Goal: Information Seeking & Learning: Learn about a topic

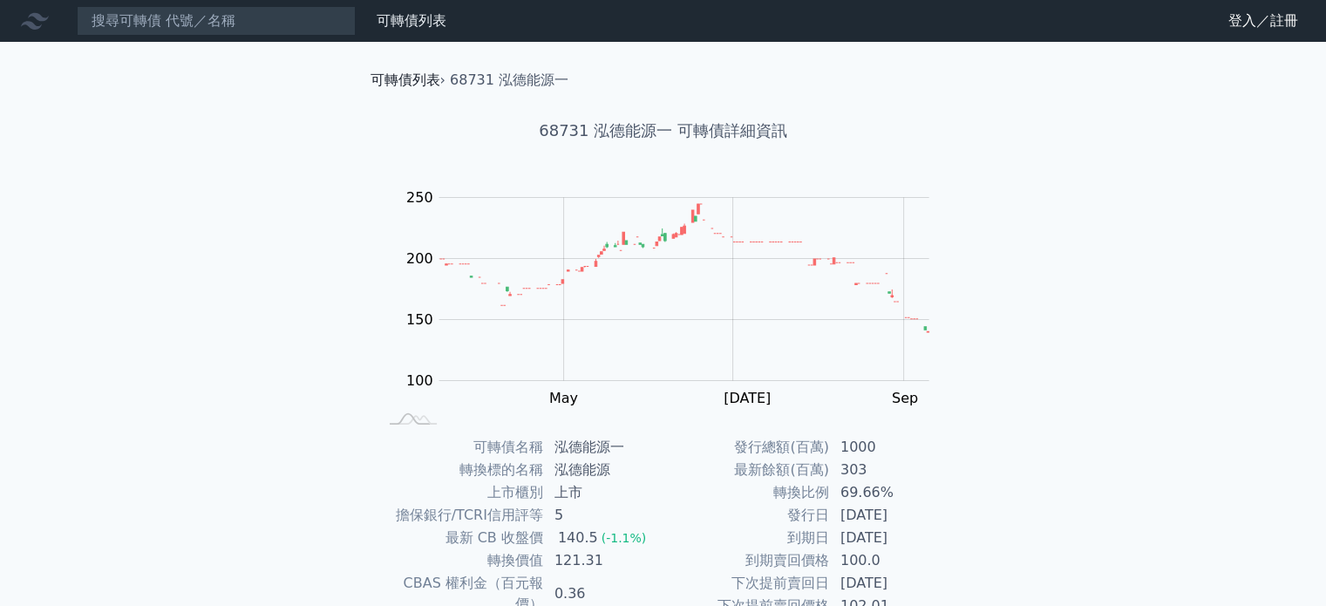
click at [405, 79] on link "可轉債列表" at bounding box center [406, 80] width 70 height 17
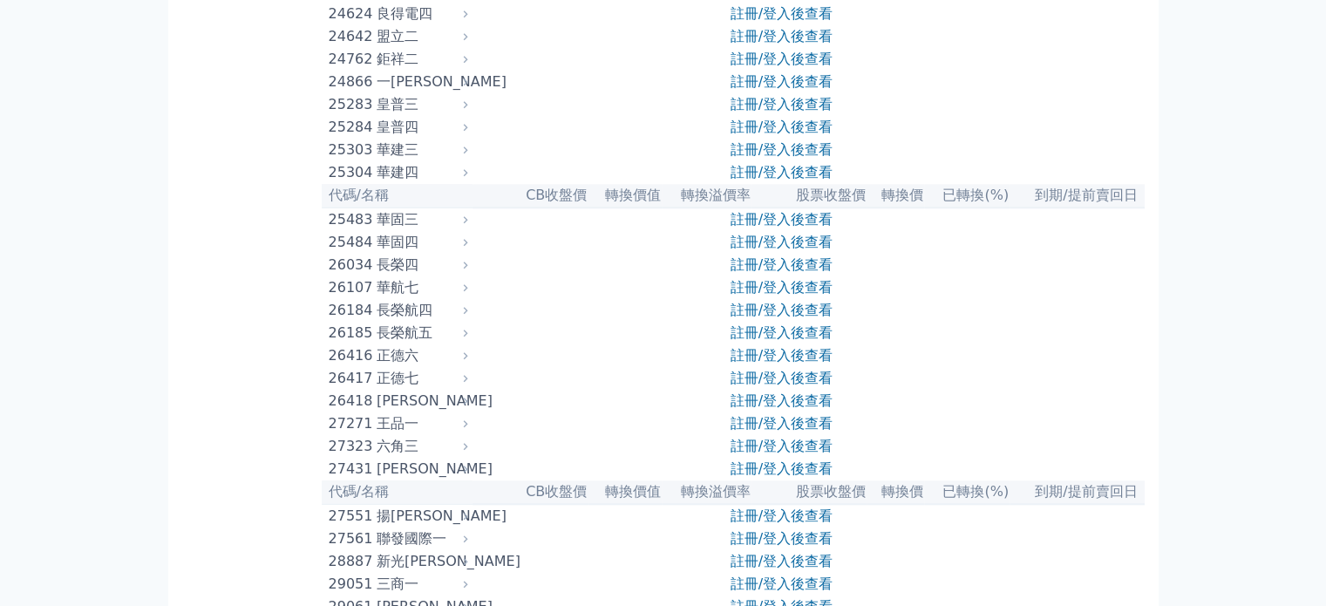
scroll to position [8909, 0]
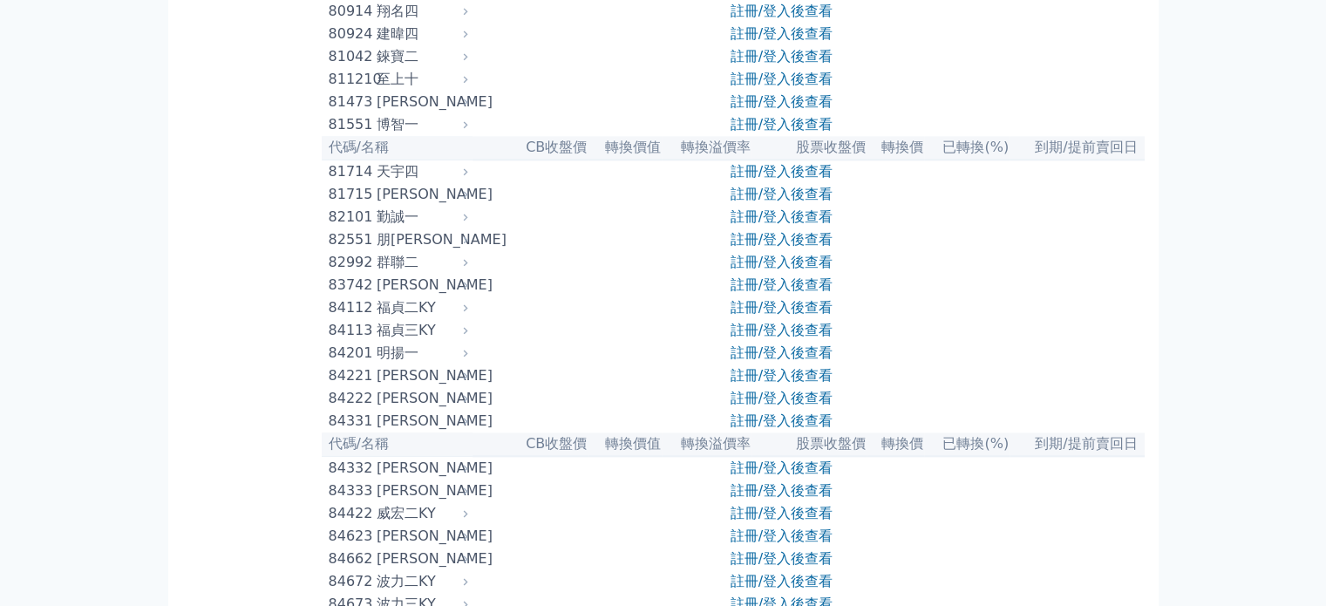
drag, startPoint x: 438, startPoint y: 318, endPoint x: 407, endPoint y: 339, distance: 37.0
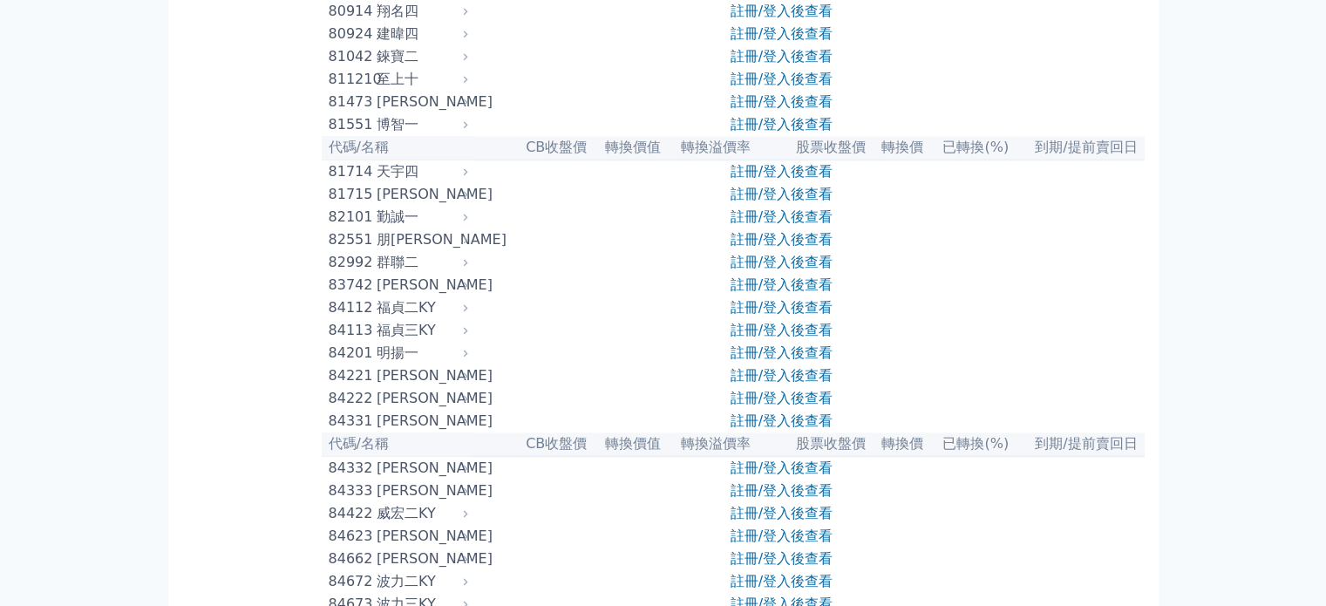
drag, startPoint x: 381, startPoint y: 333, endPoint x: 447, endPoint y: 328, distance: 65.6
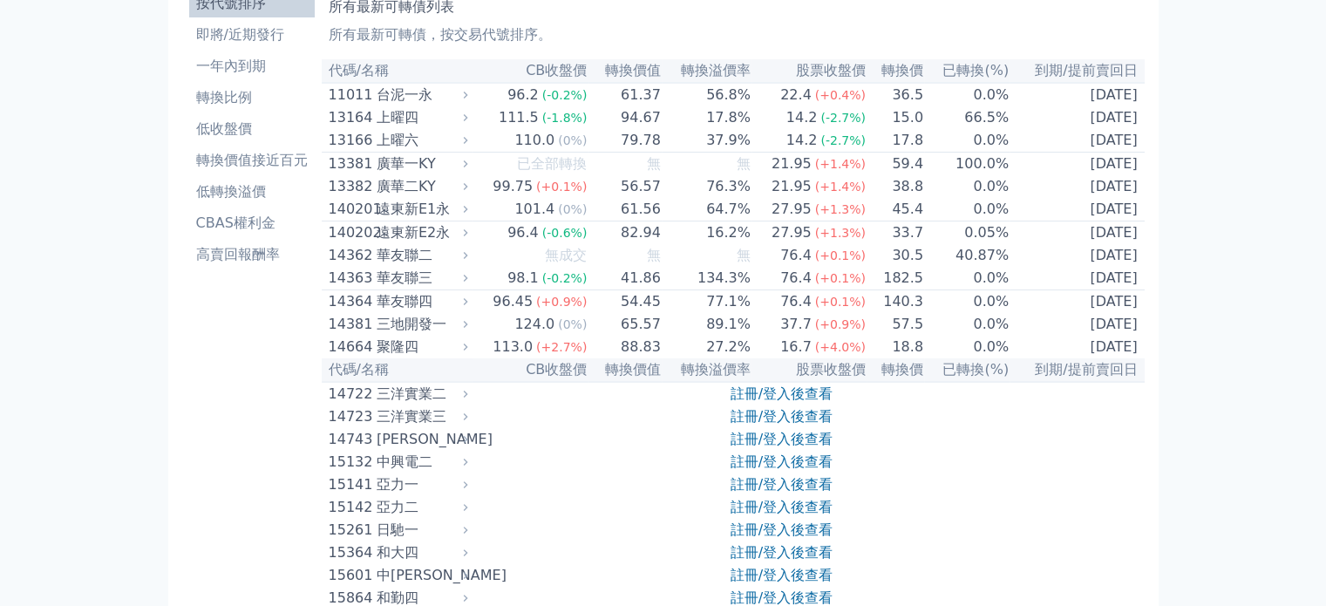
scroll to position [0, 0]
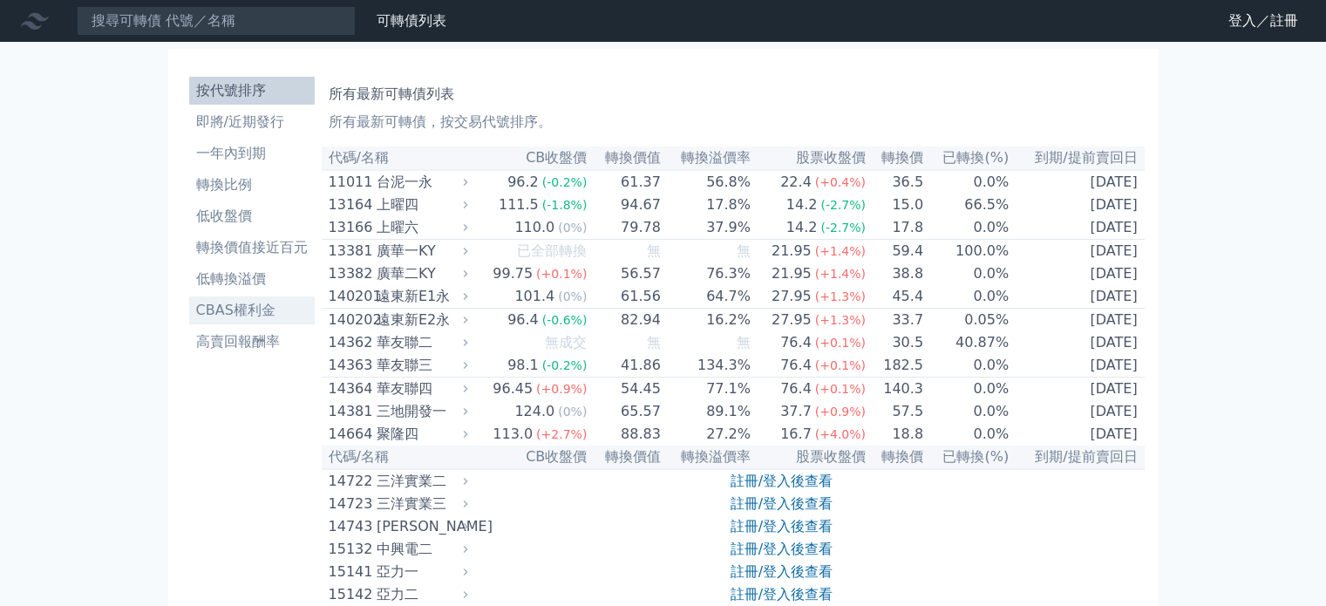
click at [247, 309] on li "CBAS權利金" at bounding box center [252, 310] width 126 height 21
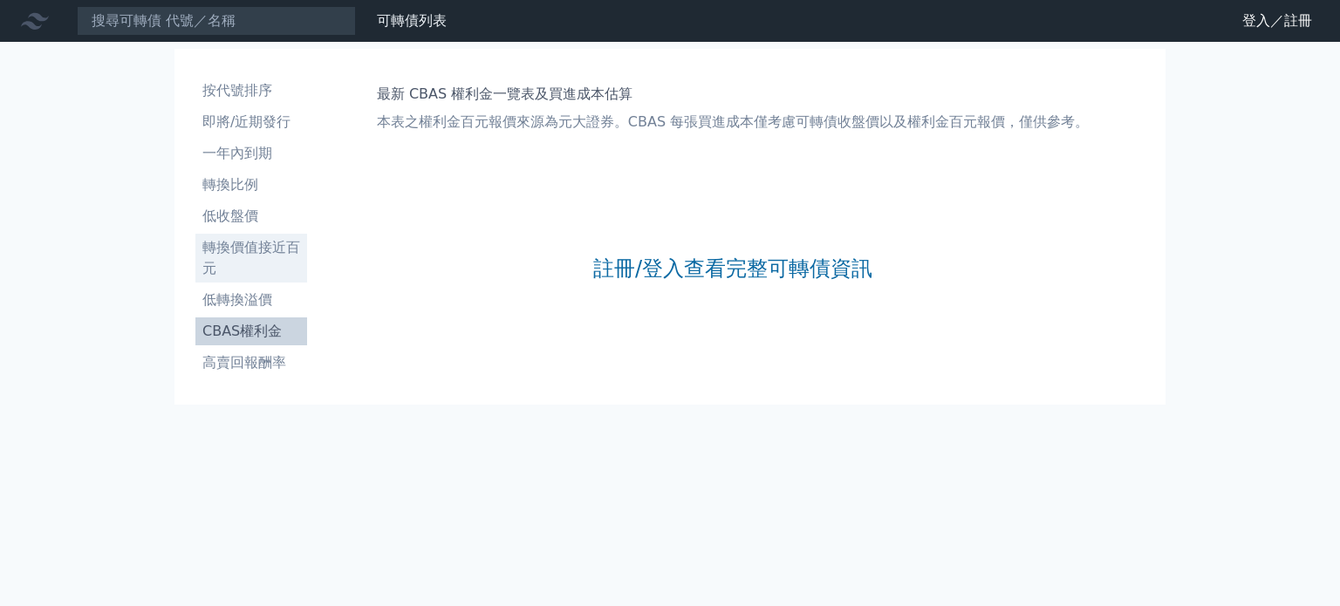
click at [216, 259] on li "轉換價值接近百元" at bounding box center [251, 258] width 112 height 42
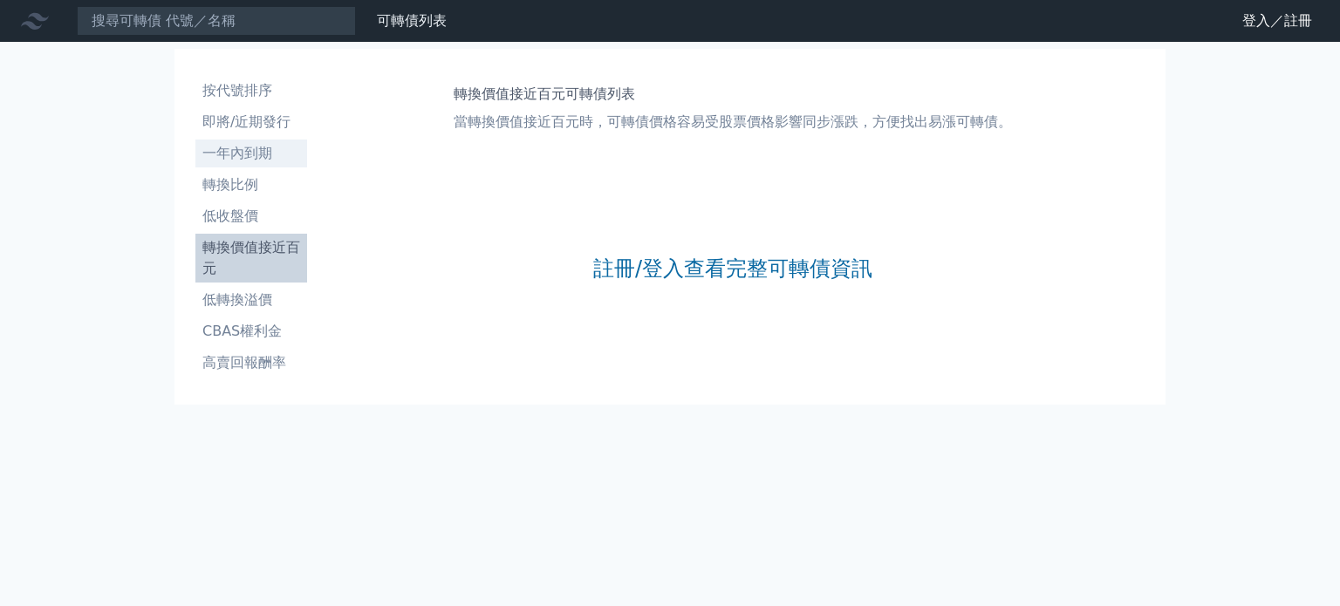
click at [234, 155] on li "一年內到期" at bounding box center [251, 153] width 112 height 21
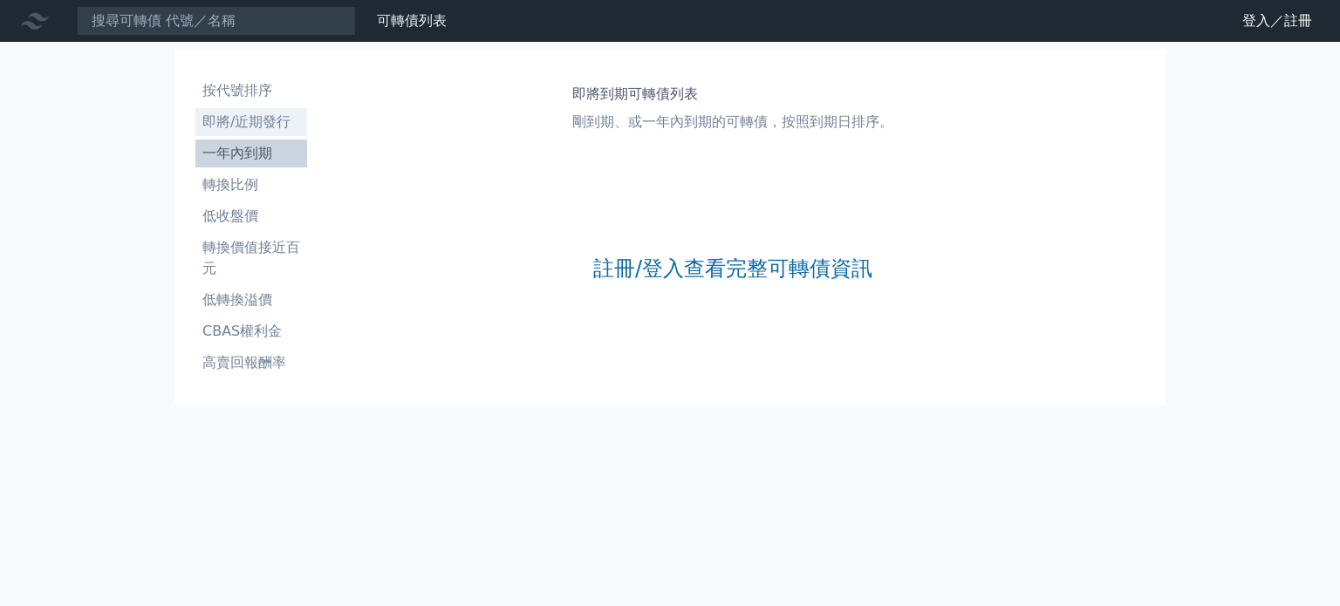
click at [256, 112] on li "即將/近期發行" at bounding box center [251, 122] width 112 height 21
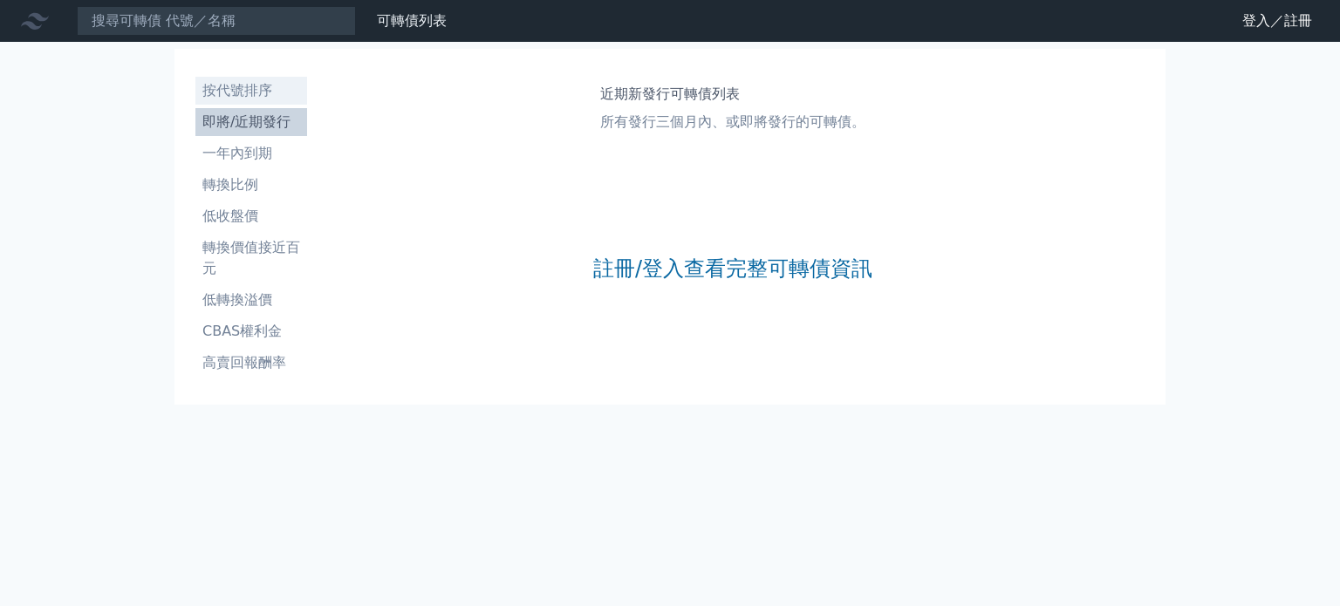
click at [249, 83] on li "按代號排序" at bounding box center [251, 90] width 112 height 21
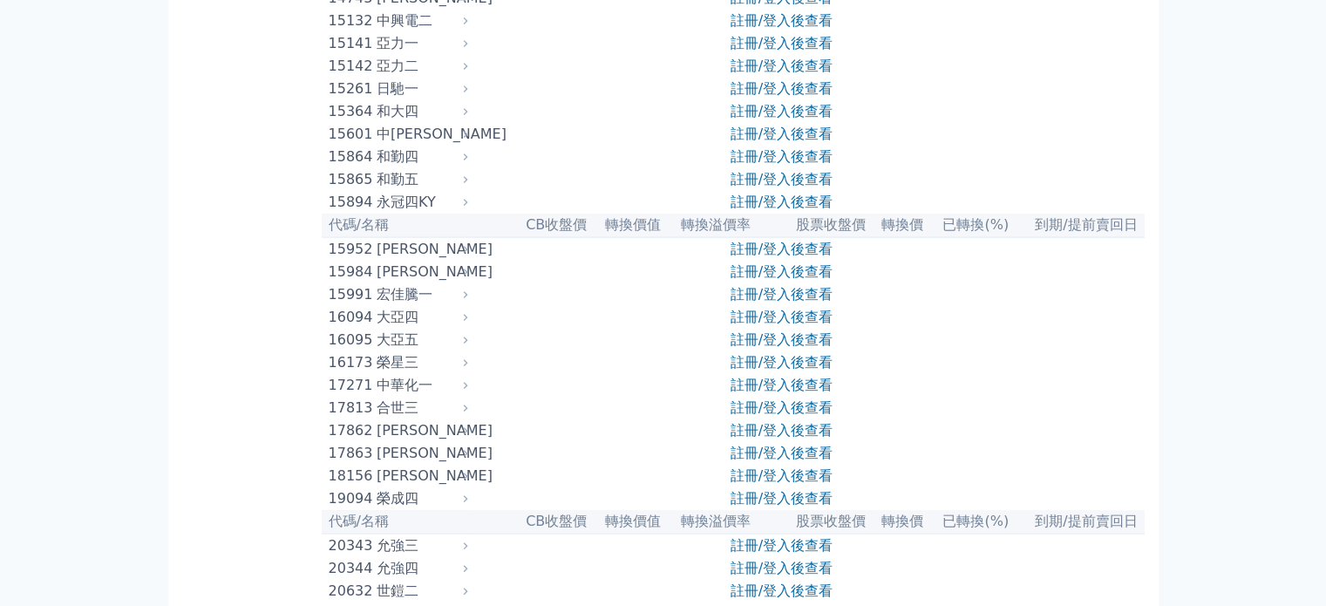
scroll to position [262, 0]
